Goal: Check status

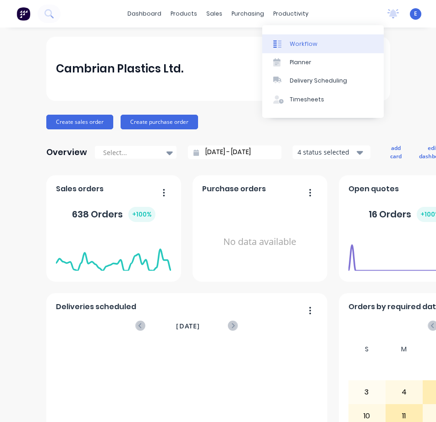
click at [301, 46] on div "Workflow" at bounding box center [304, 44] width 28 height 8
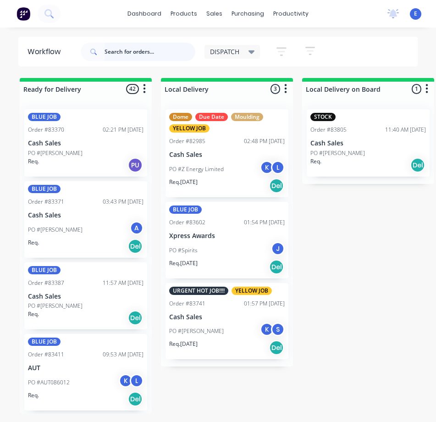
click at [148, 52] on input "text" at bounding box center [150, 52] width 91 height 18
click at [162, 50] on input "text" at bounding box center [150, 52] width 91 height 18
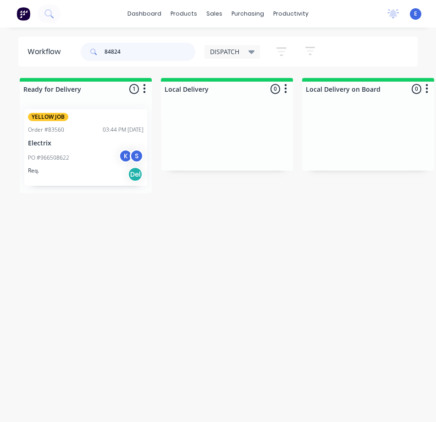
type input "84824"
click at [64, 168] on div "Req. Del" at bounding box center [86, 174] width 116 height 16
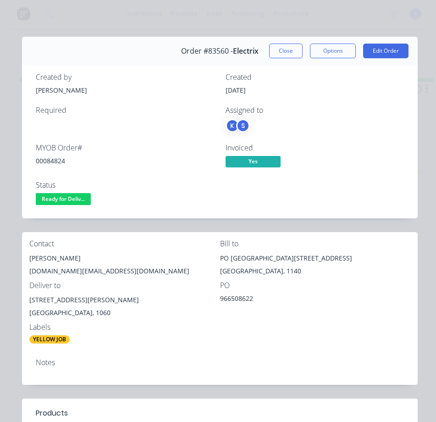
click at [57, 159] on div "00084824" at bounding box center [125, 161] width 179 height 10
click at [58, 159] on div "00084824" at bounding box center [125, 161] width 179 height 10
click at [59, 160] on div "00084824" at bounding box center [125, 161] width 179 height 10
click at [52, 160] on div "00084824" at bounding box center [125, 161] width 179 height 10
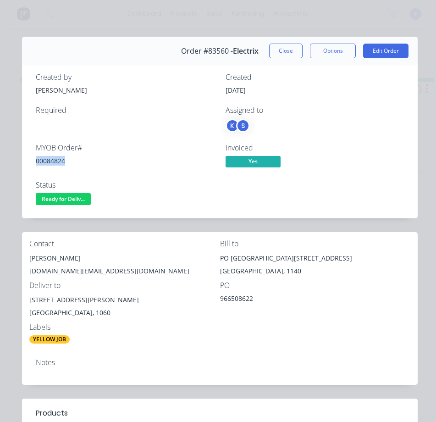
click at [52, 160] on div "00084824" at bounding box center [125, 161] width 179 height 10
drag, startPoint x: 52, startPoint y: 160, endPoint x: 65, endPoint y: 171, distance: 16.6
copy div "00084824"
click at [40, 257] on div "[PERSON_NAME]" at bounding box center [124, 258] width 191 height 13
click at [40, 256] on div "[PERSON_NAME]" at bounding box center [124, 258] width 191 height 13
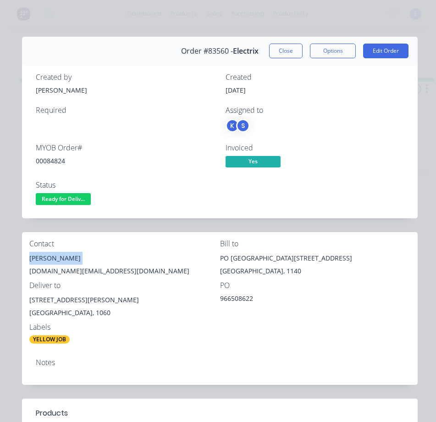
click at [42, 257] on div "[PERSON_NAME]" at bounding box center [124, 258] width 191 height 13
copy div "[PERSON_NAME]"
click at [65, 269] on div "[DOMAIN_NAME][EMAIL_ADDRESS][DOMAIN_NAME]" at bounding box center [124, 271] width 191 height 13
click at [66, 270] on div "[DOMAIN_NAME][EMAIL_ADDRESS][DOMAIN_NAME]" at bounding box center [124, 271] width 191 height 13
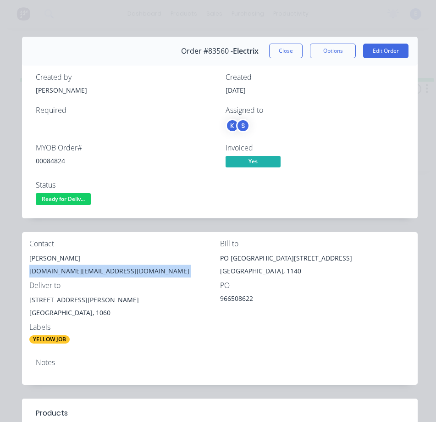
click at [66, 270] on div "[DOMAIN_NAME][EMAIL_ADDRESS][DOMAIN_NAME]" at bounding box center [124, 271] width 191 height 13
copy div "[DOMAIN_NAME][EMAIL_ADDRESS][DOMAIN_NAME]"
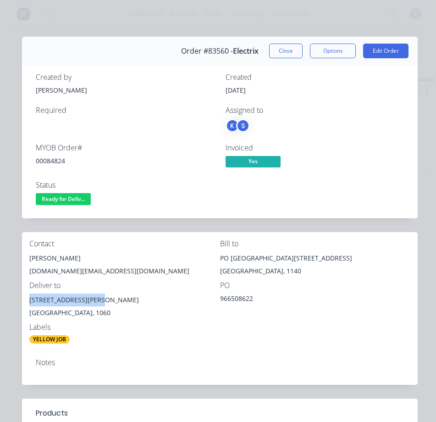
drag, startPoint x: 98, startPoint y: 299, endPoint x: 28, endPoint y: 300, distance: 70.2
click at [28, 300] on div "Contact [PERSON_NAME] [DOMAIN_NAME][EMAIL_ADDRESS][DOMAIN_NAME] Bill to PO [GEO…" at bounding box center [220, 291] width 396 height 119
copy div "[STREET_ADDRESS][PERSON_NAME]"
click at [53, 197] on span "Ready for Deliv..." at bounding box center [63, 198] width 55 height 11
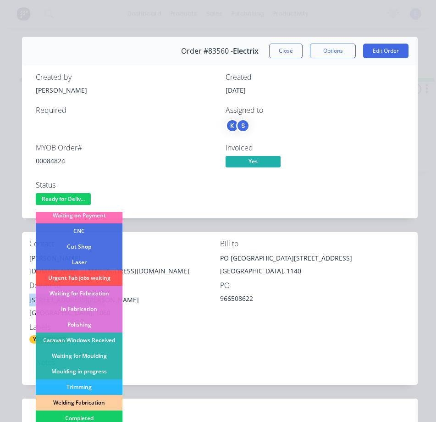
scroll to position [138, 0]
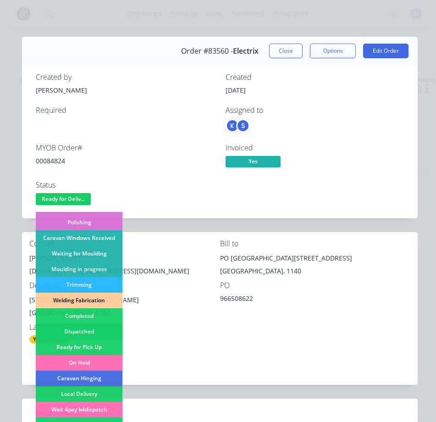
click at [88, 332] on div "Dispatched" at bounding box center [79, 332] width 87 height 16
